Goal: Information Seeking & Learning: Learn about a topic

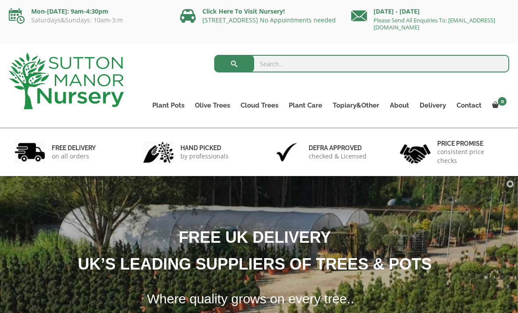
click at [0, 0] on link "Palm Trees" at bounding box center [0, 0] width 0 height 0
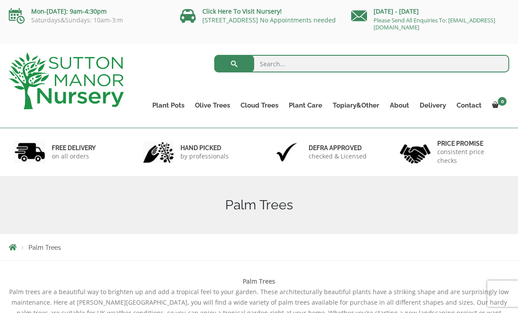
click at [0, 0] on link "Ilex Crenata Cloud Trees" at bounding box center [0, 0] width 0 height 0
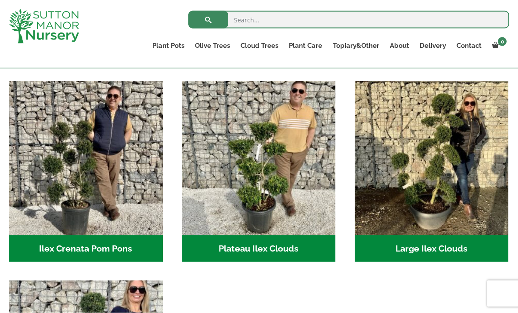
scroll to position [180, 0]
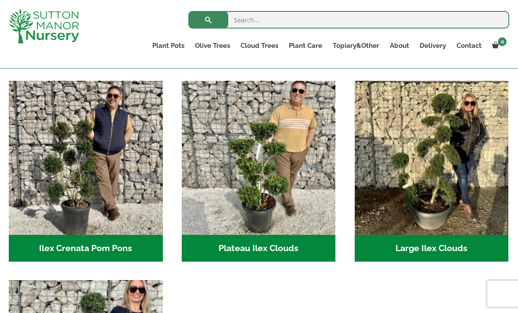
click at [440, 191] on img "Visit product category Large Ilex Clouds" at bounding box center [432, 158] width 154 height 154
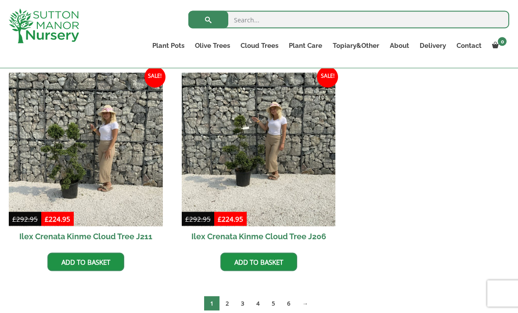
scroll to position [438, 0]
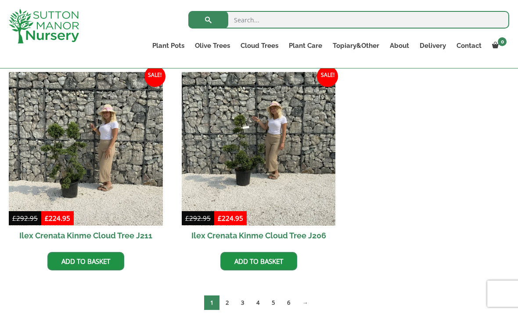
click at [225, 306] on link "2" at bounding box center [227, 303] width 15 height 14
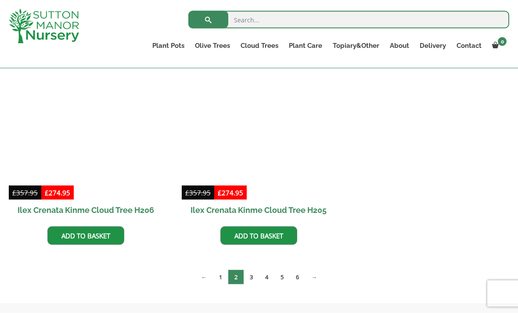
scroll to position [682, 0]
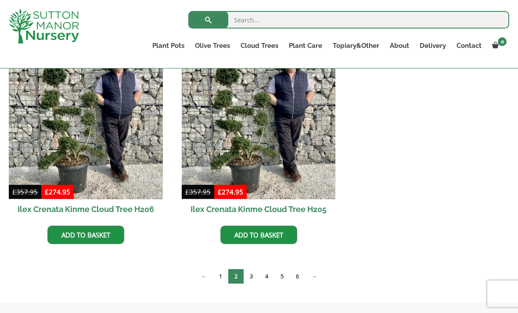
click at [253, 278] on link "3" at bounding box center [251, 276] width 15 height 14
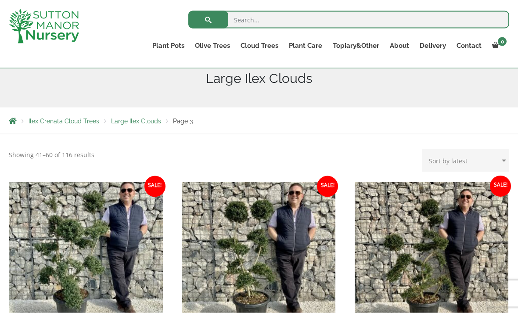
scroll to position [111, 0]
click at [0, 0] on link "Ilex Crenata Cloud Trees" at bounding box center [0, 0] width 0 height 0
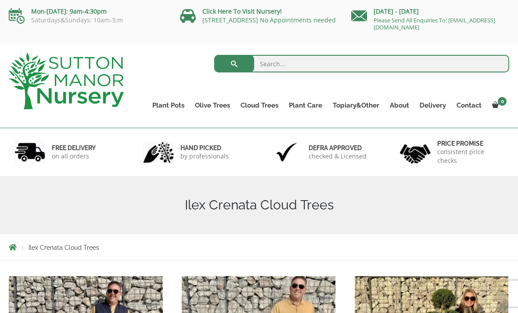
click at [0, 0] on link "Ilex Crenata" at bounding box center [0, 0] width 0 height 0
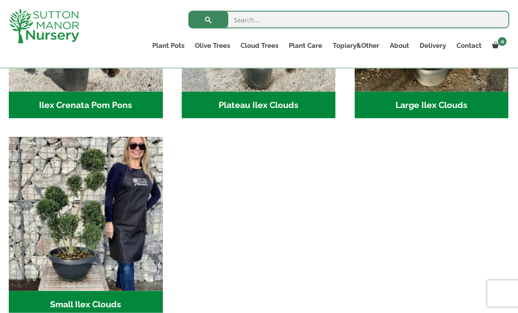
scroll to position [323, 0]
click at [85, 252] on img "Visit product category Small Ilex Clouds" at bounding box center [86, 214] width 154 height 154
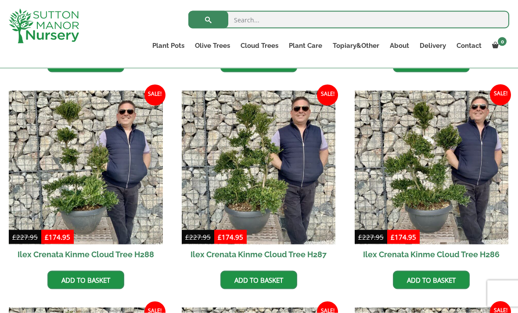
scroll to position [420, 0]
click at [0, 0] on link "Glazed Pots" at bounding box center [0, 0] width 0 height 0
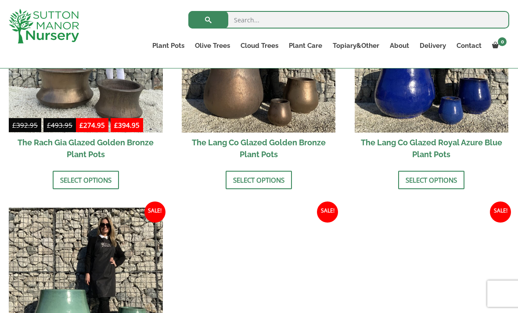
scroll to position [772, 0]
